Goal: Complete application form

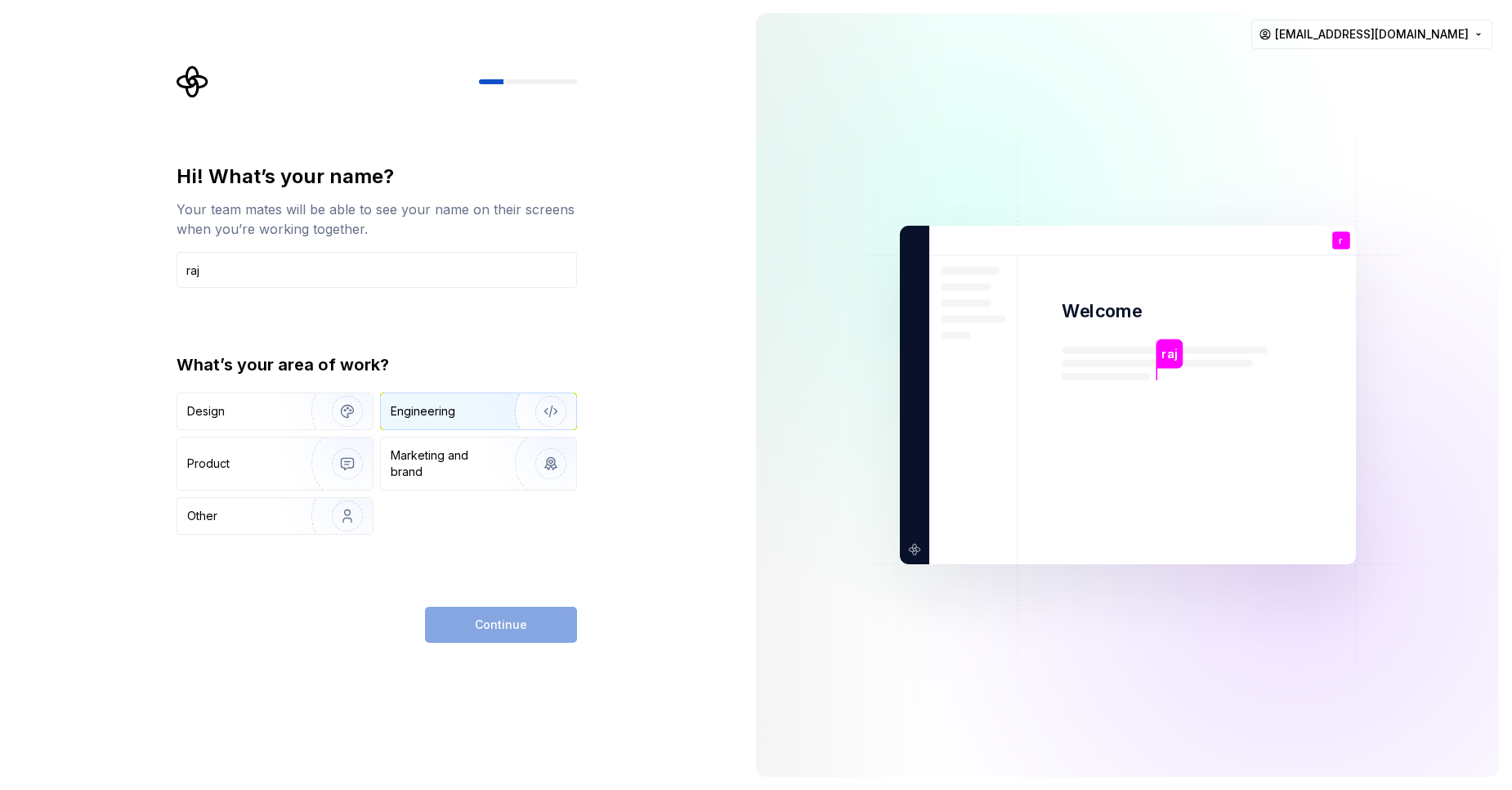
type input "raj"
click at [447, 409] on div "Engineering" at bounding box center [423, 411] width 64 height 17
click at [509, 622] on span "Continue" at bounding box center [501, 625] width 52 height 17
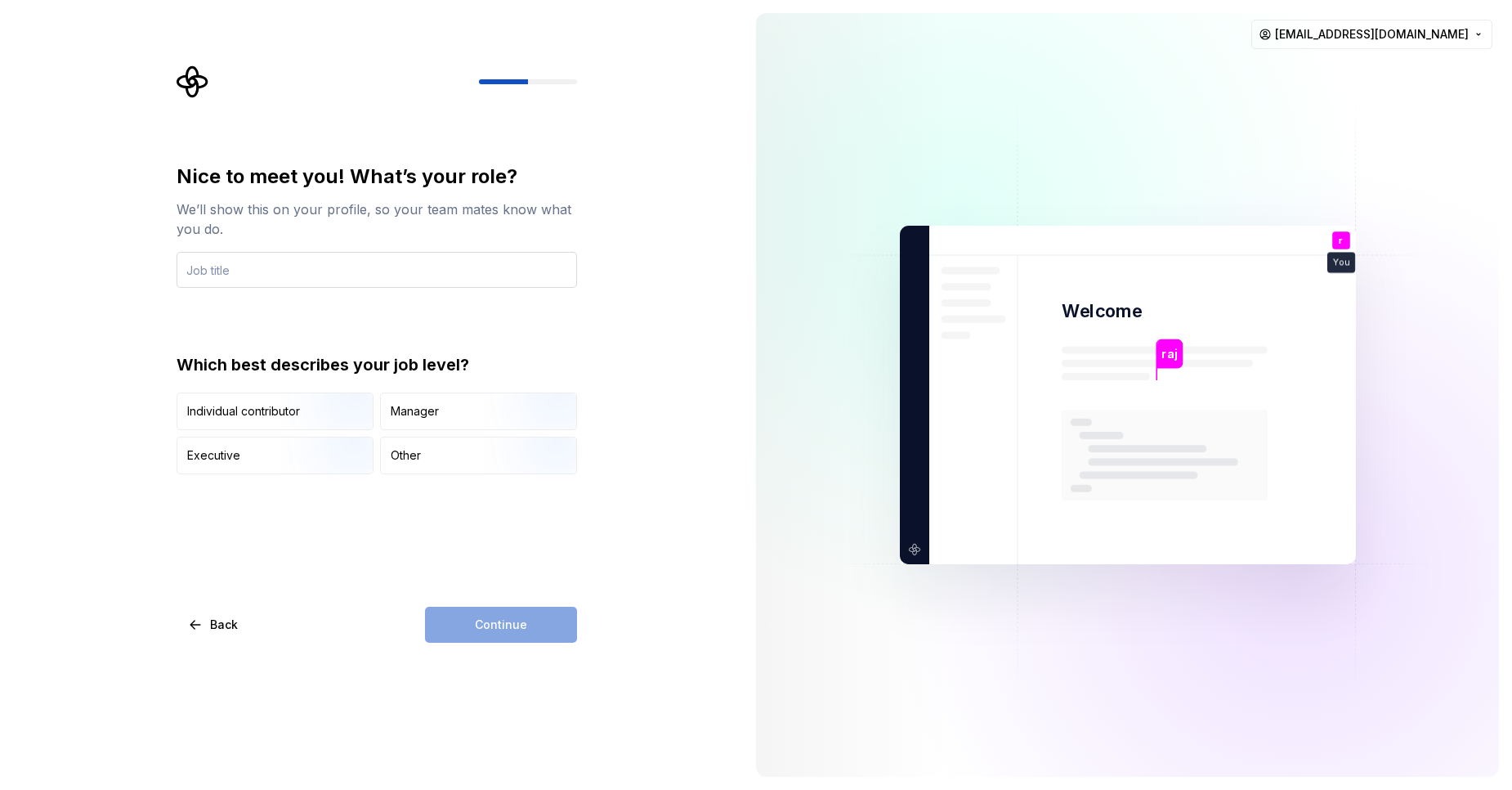
click at [360, 273] on input "text" at bounding box center [377, 269] width 400 height 36
type input "f"
type input "react developer"
click at [309, 401] on img "button" at bounding box center [333, 432] width 104 height 110
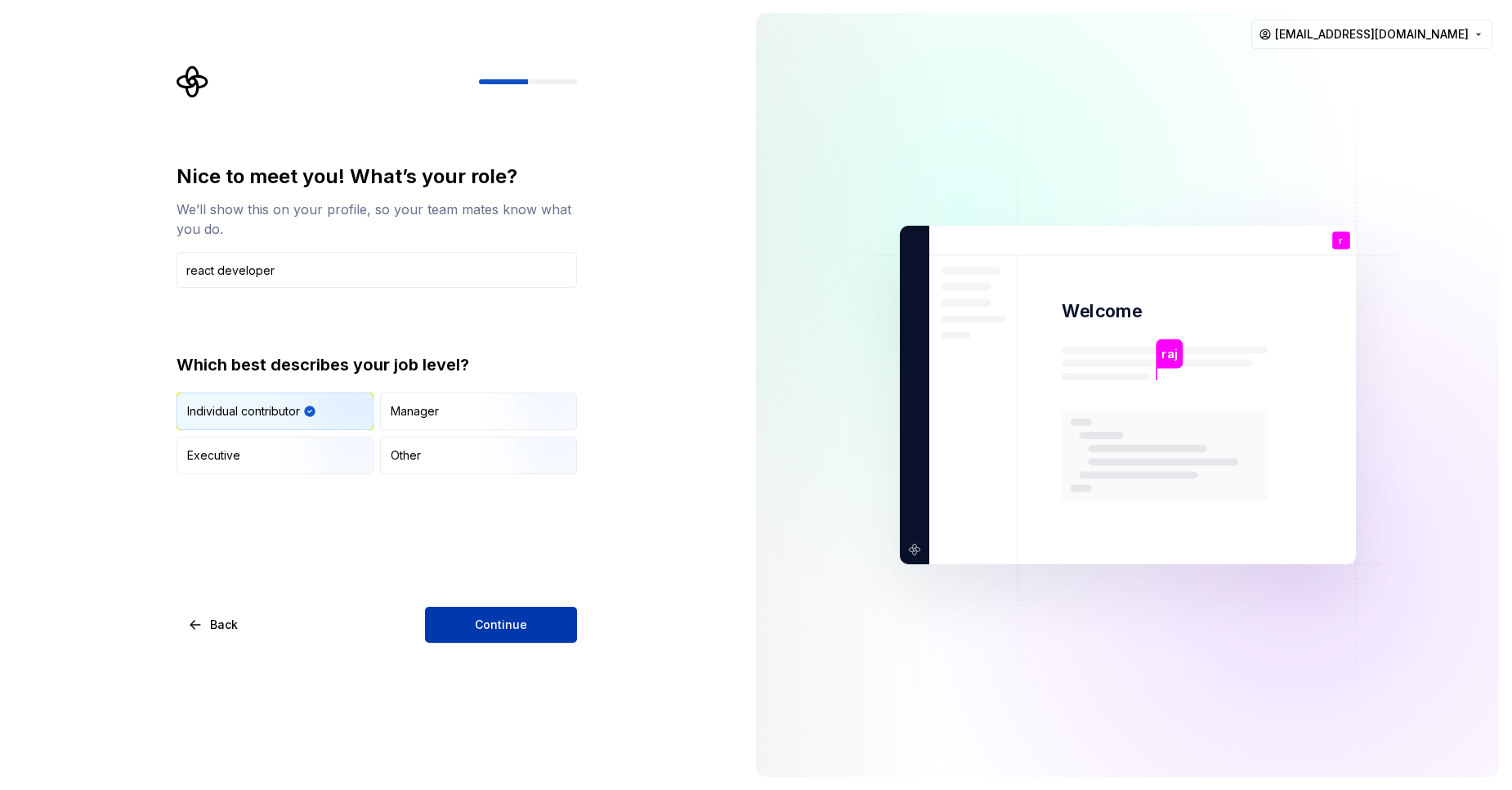
click at [494, 634] on button "Continue" at bounding box center [501, 624] width 152 height 36
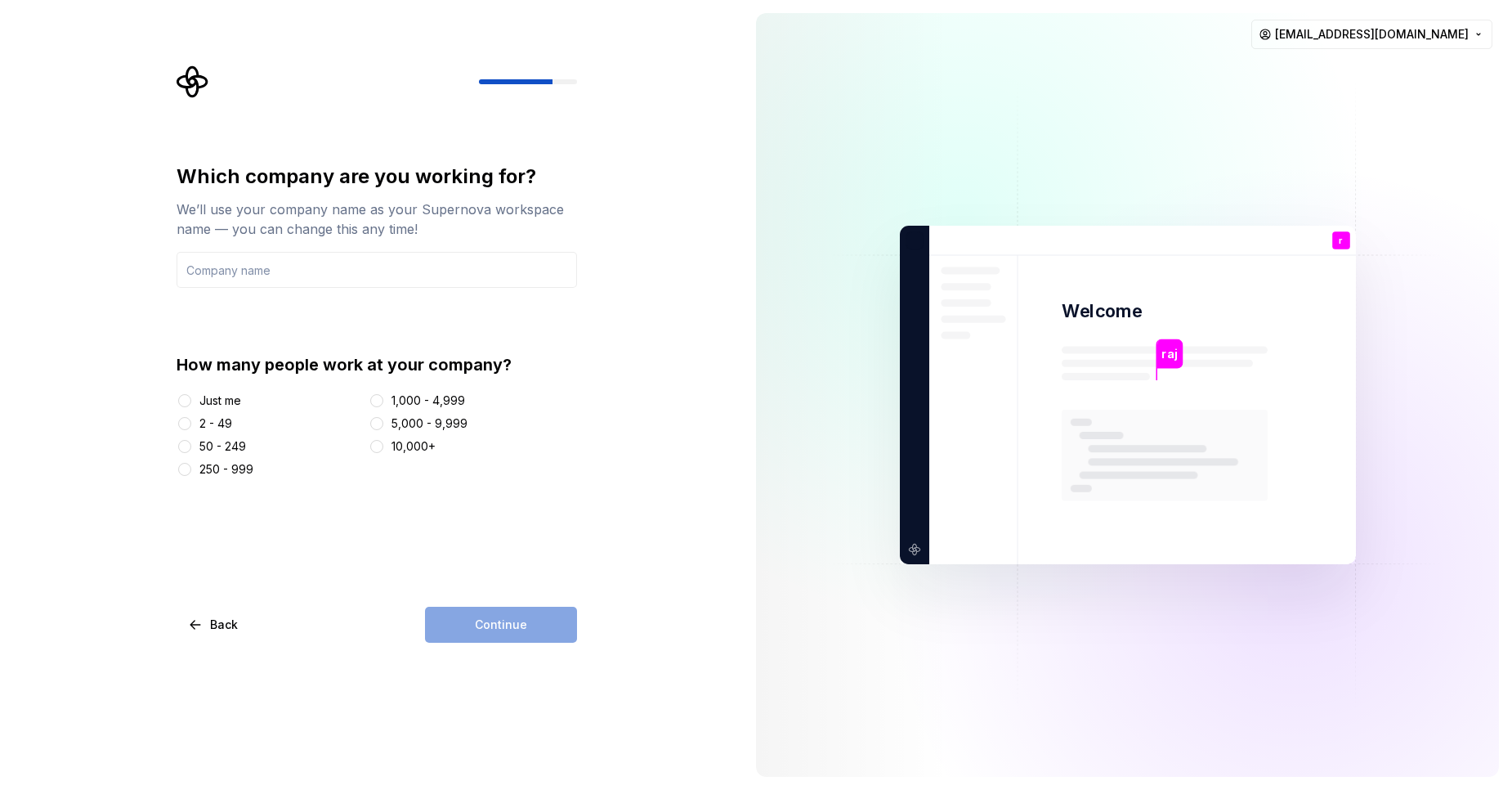
click at [1009, 226] on div "raj Welcome r You react developer T B +3 Thomas Brooke Jamie" at bounding box center [1127, 395] width 456 height 339
click at [471, 287] on input "text" at bounding box center [377, 269] width 400 height 36
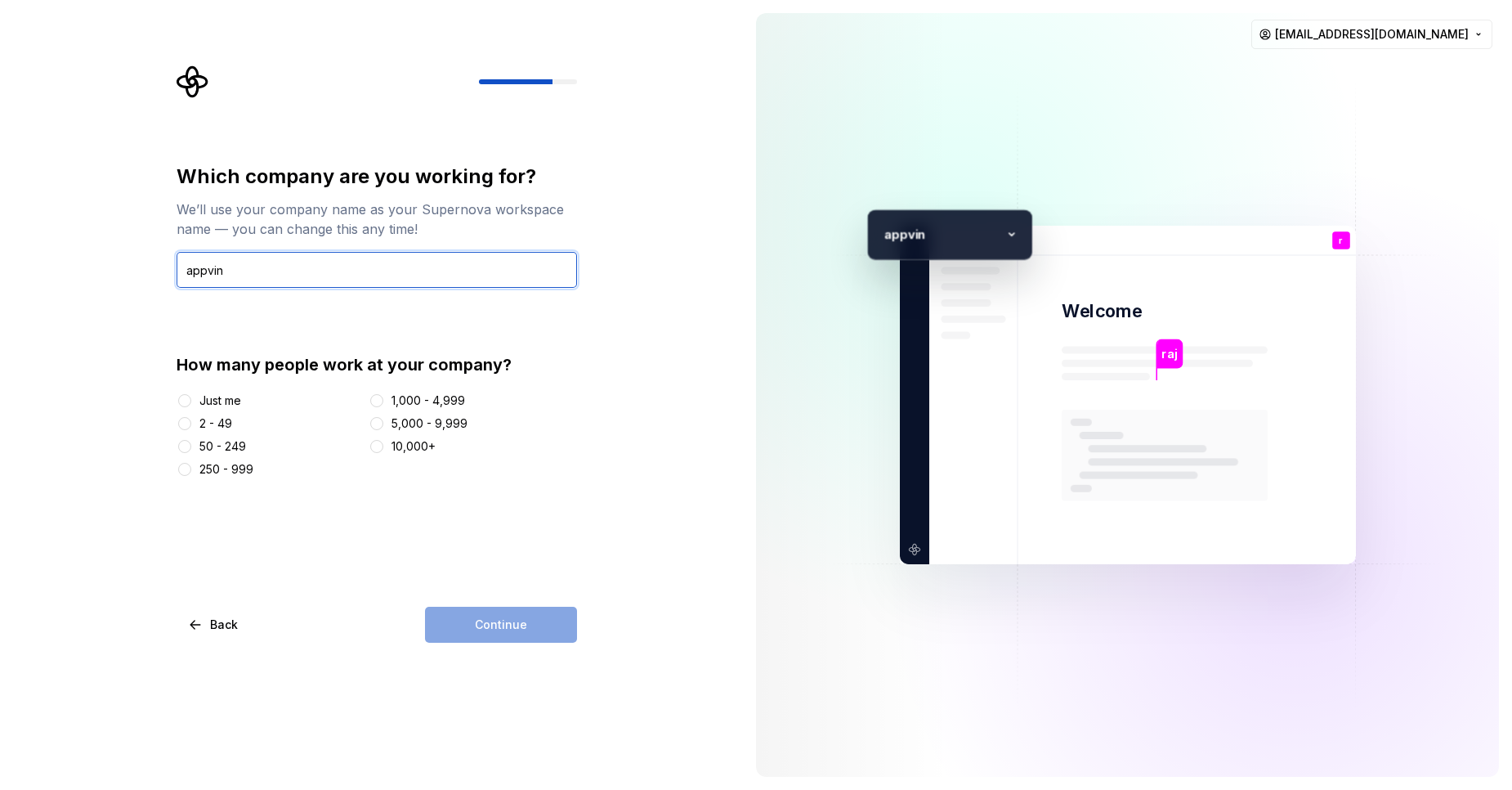
type input "appvin"
click at [186, 397] on button "Just me" at bounding box center [185, 400] width 13 height 13
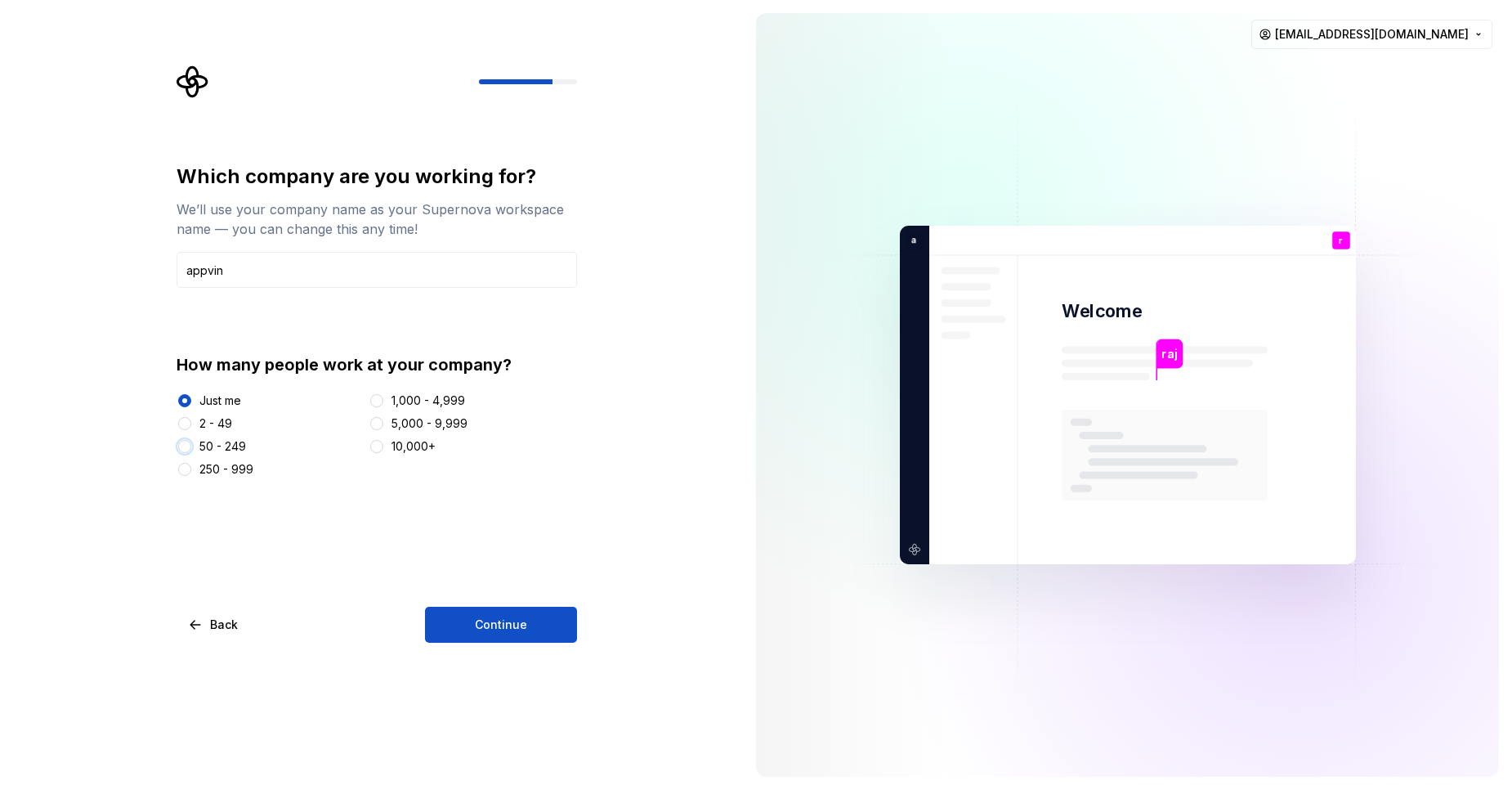
click at [186, 441] on button "50 - 249" at bounding box center [185, 446] width 13 height 13
click at [525, 622] on span "Continue" at bounding box center [501, 625] width 52 height 17
